Goal: Information Seeking & Learning: Check status

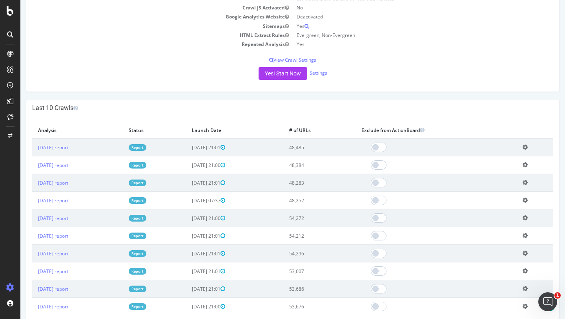
scroll to position [135, 0]
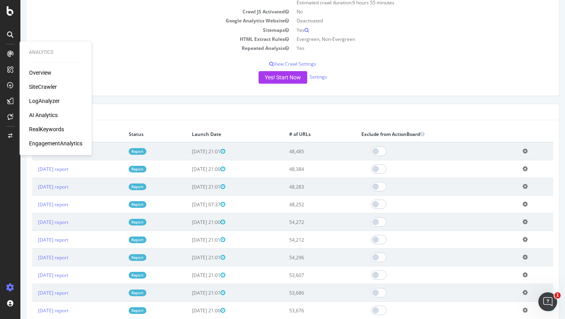
click at [41, 98] on div "LogAnalyzer" at bounding box center [44, 101] width 31 height 8
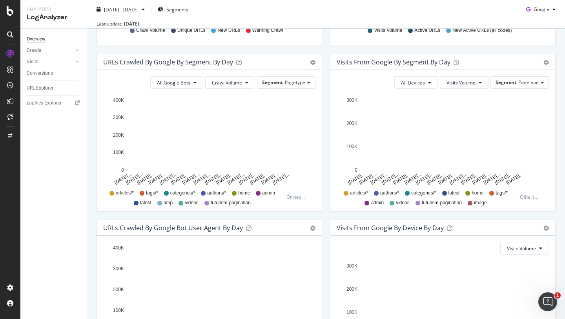
scroll to position [192, 0]
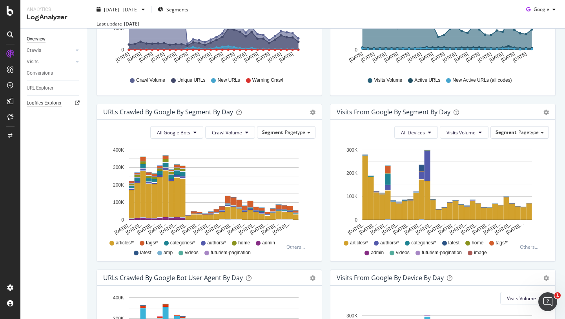
click at [38, 105] on div "Logfiles Explorer" at bounding box center [44, 103] width 35 height 8
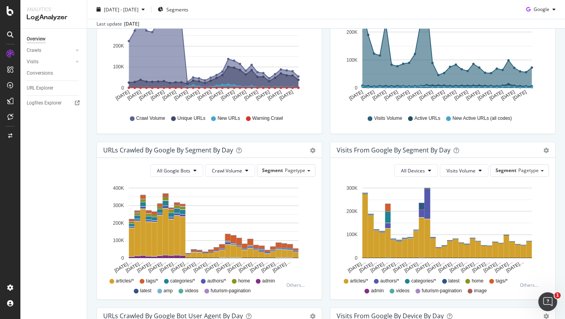
scroll to position [0, 0]
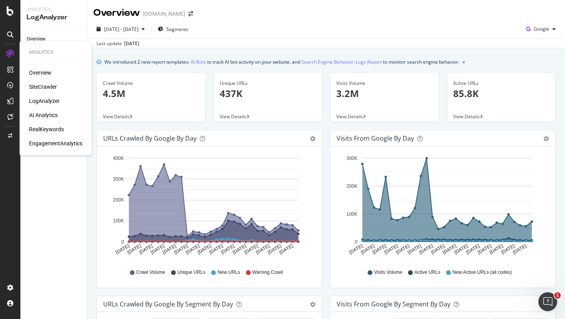
click at [44, 71] on div "Overview" at bounding box center [40, 73] width 22 height 8
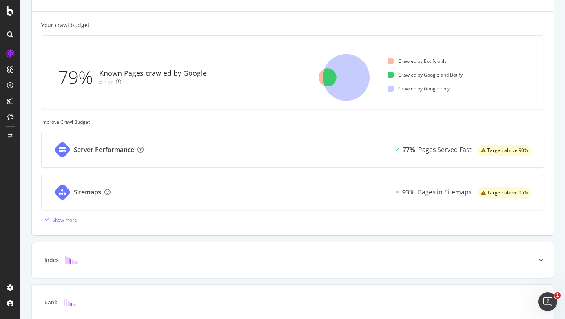
scroll to position [215, 0]
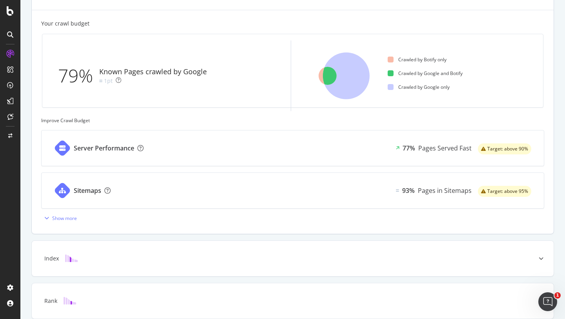
click at [319, 149] on div "Server Performance 77% Pages Served Fast Target: above 90%" at bounding box center [293, 147] width 502 height 35
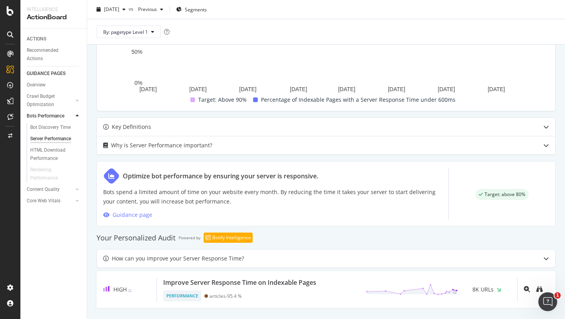
scroll to position [275, 0]
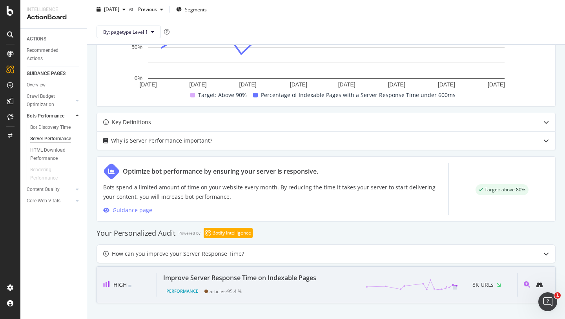
click at [281, 279] on div "Improve Server Response Time on Indexable Pages" at bounding box center [239, 277] width 153 height 9
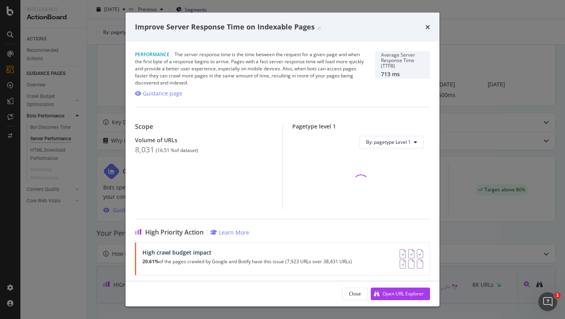
scroll to position [275, 0]
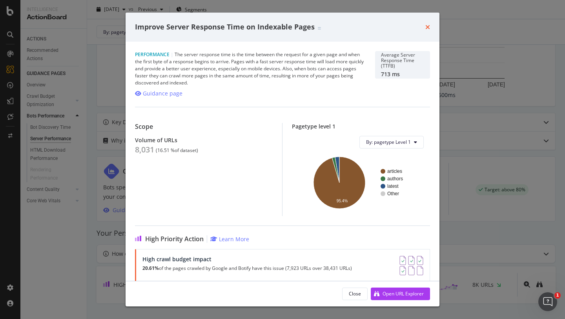
click at [429, 27] on icon "times" at bounding box center [427, 27] width 5 height 6
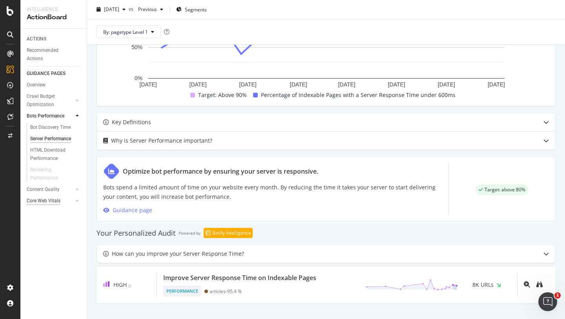
click at [53, 201] on div "Core Web Vitals" at bounding box center [44, 201] width 34 height 8
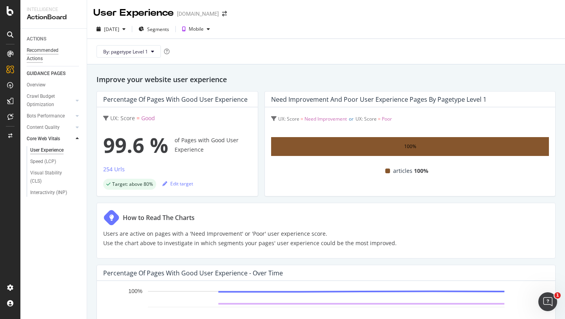
click at [34, 49] on div "Recommended Actions" at bounding box center [50, 54] width 47 height 16
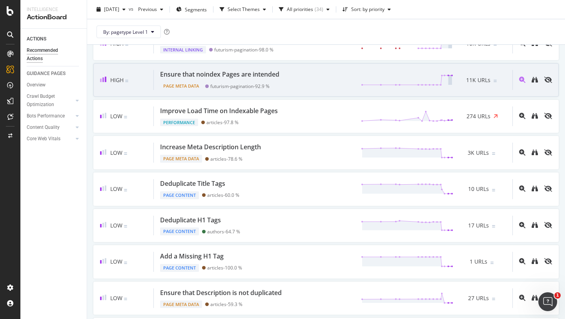
scroll to position [50, 0]
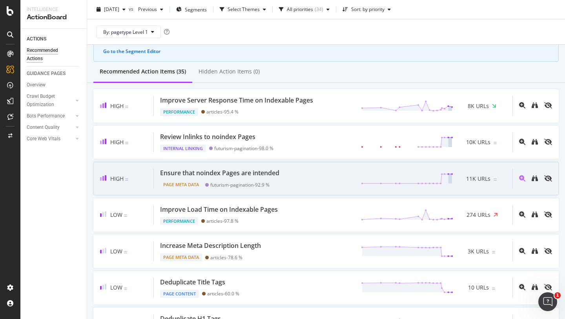
click at [235, 167] on div "High Ensure that noindex Pages are intended Page Meta Data futurism-pagination …" at bounding box center [325, 178] width 465 height 33
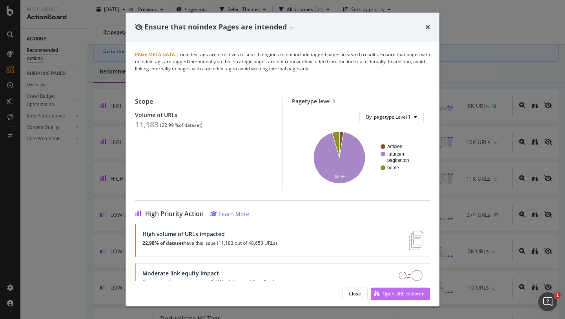
click at [383, 295] on div "Open URL Explorer" at bounding box center [402, 293] width 41 height 7
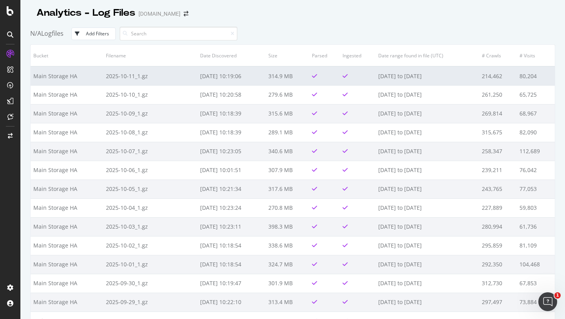
click at [119, 77] on td "2025-10-11_1.gz" at bounding box center [150, 75] width 94 height 19
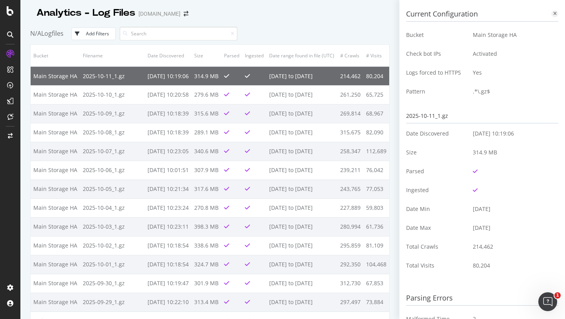
click at [553, 14] on icon at bounding box center [555, 13] width 4 height 5
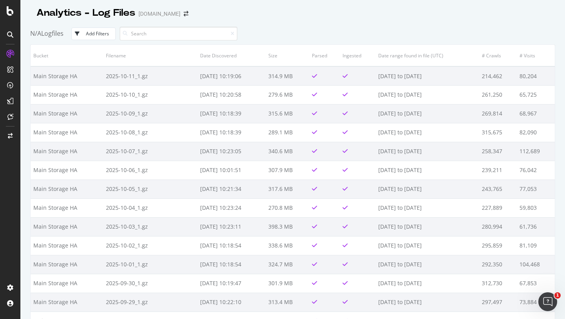
click at [10, 35] on icon at bounding box center [10, 34] width 6 height 6
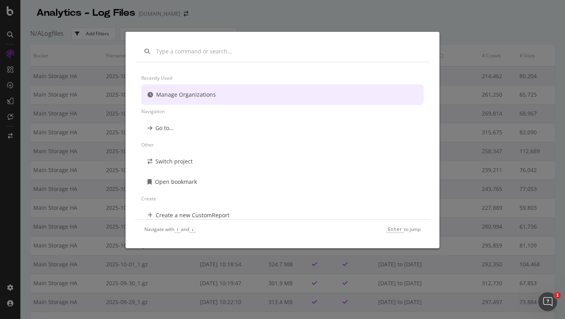
click at [85, 137] on div "Recently used Manage Organizations Navigation Go to... Other Switch project Ope…" at bounding box center [282, 159] width 565 height 319
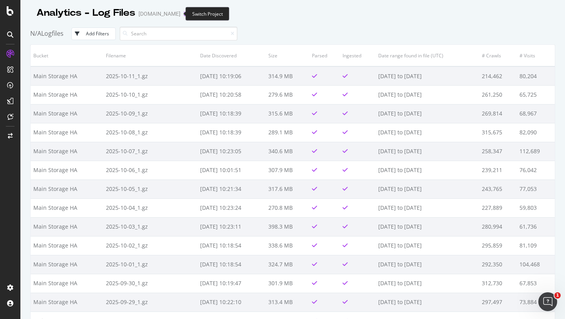
click at [184, 12] on icon "arrow-right-arrow-left" at bounding box center [186, 13] width 5 height 5
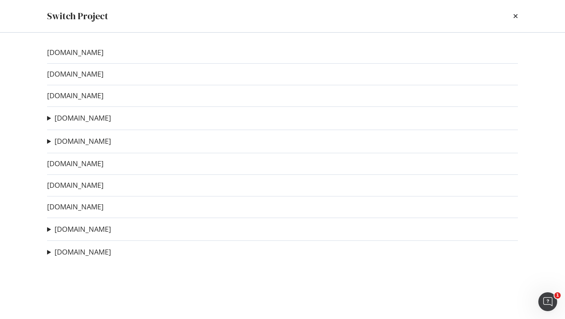
click at [46, 116] on div "bobvila.com twz.com outdoorlife.com thedrive.com RSS Feed Ad-Hoc Project domino…" at bounding box center [282, 176] width 502 height 286
click at [49, 116] on summary "thedrive.com" at bounding box center [79, 118] width 64 height 10
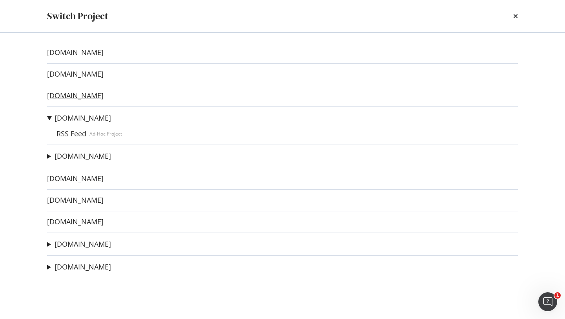
click at [72, 98] on link "outdoorlife.com" at bounding box center [75, 95] width 56 height 8
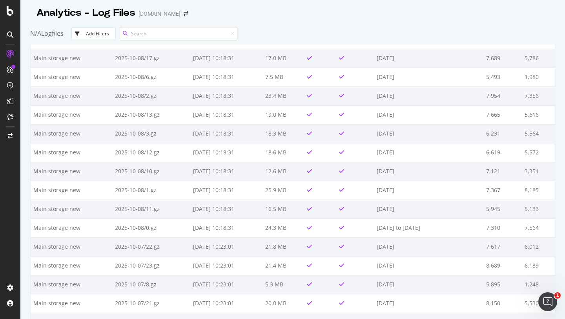
scroll to position [1638, 0]
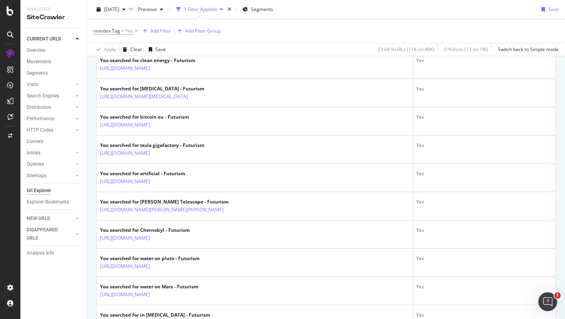
scroll to position [1451, 0]
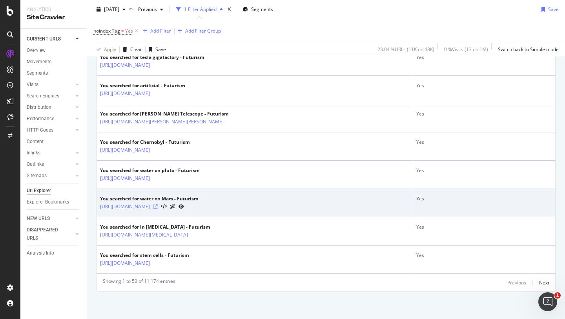
click at [158, 205] on icon at bounding box center [155, 206] width 5 height 5
